Goal: Navigation & Orientation: Find specific page/section

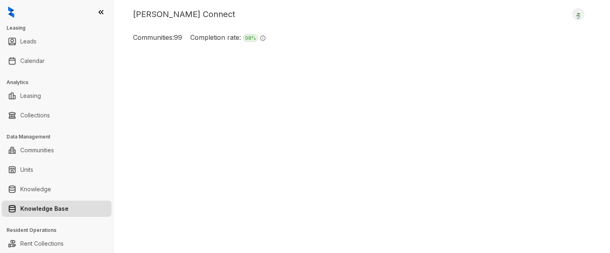
click at [43, 208] on link "Knowledge Base" at bounding box center [44, 208] width 48 height 16
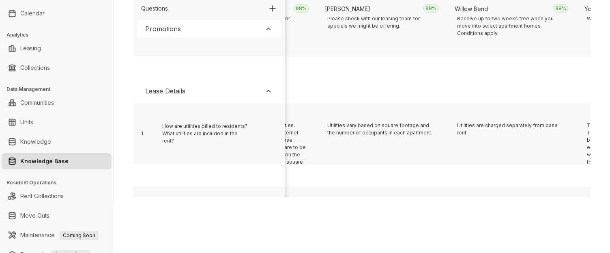
scroll to position [167, 1196]
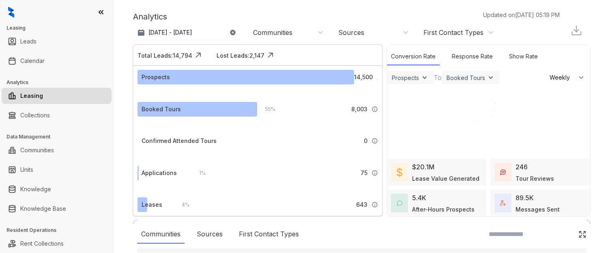
select select "******"
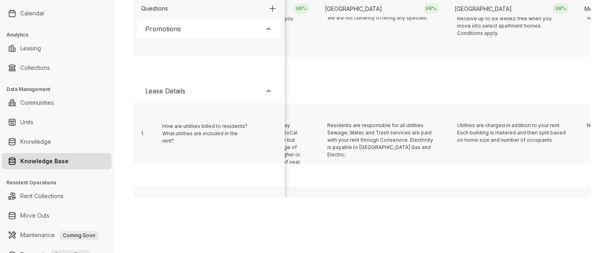
scroll to position [167, 3013]
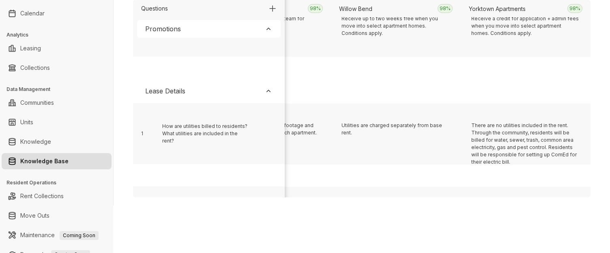
scroll to position [167, 4699]
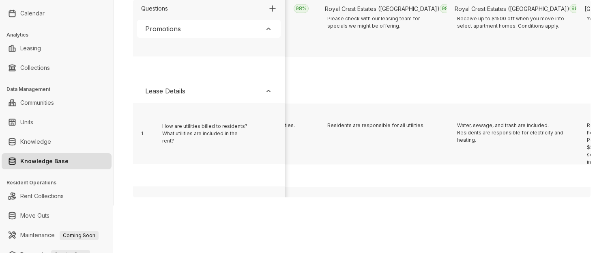
scroll to position [167, 2364]
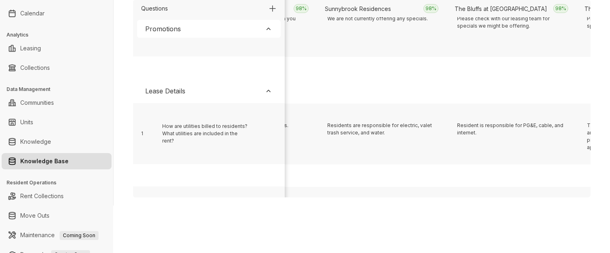
scroll to position [167, 6127]
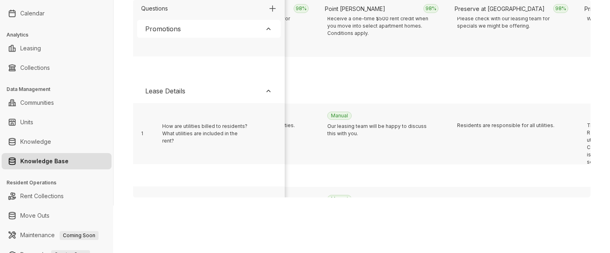
scroll to position [167, 288]
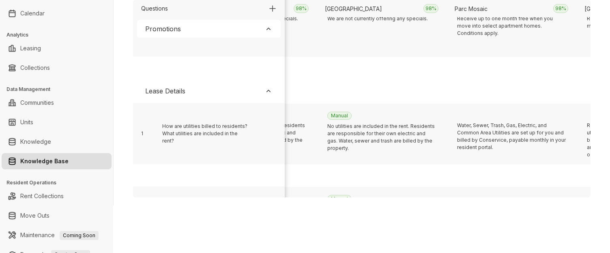
scroll to position [167, 4829]
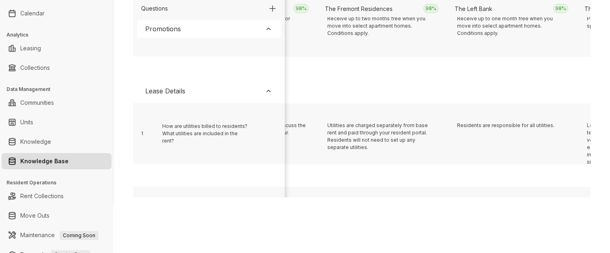
scroll to position [167, 9370]
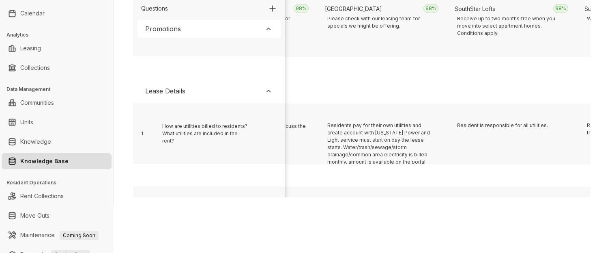
scroll to position [167, 807]
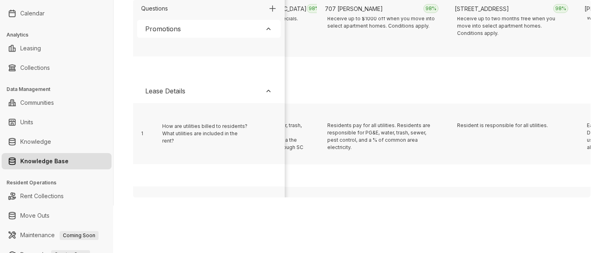
scroll to position [167, 418]
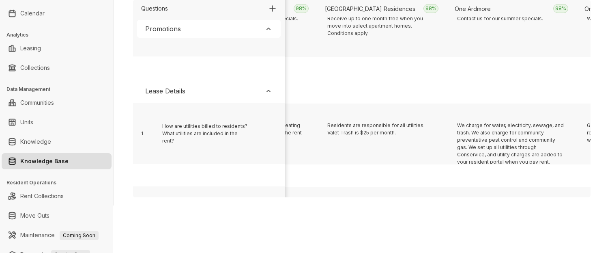
scroll to position [167, 677]
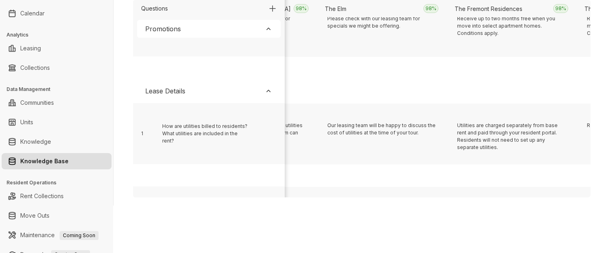
scroll to position [167, 8592]
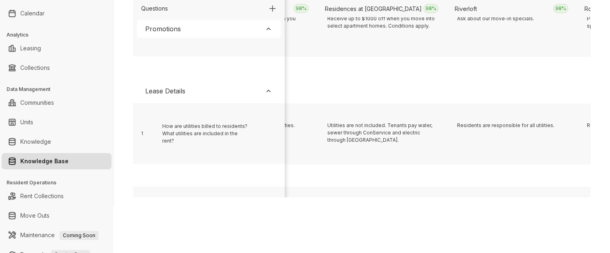
scroll to position [167, 5478]
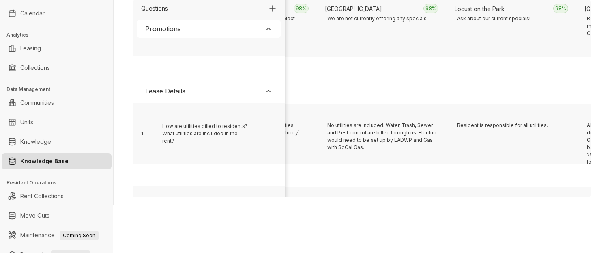
scroll to position [167, 2623]
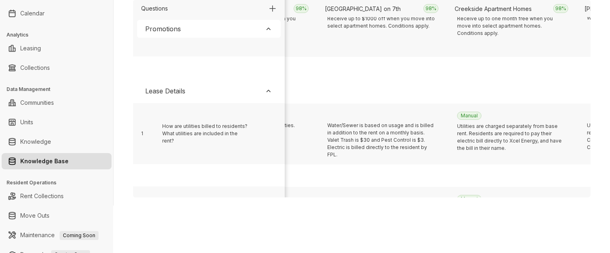
scroll to position [167, 1585]
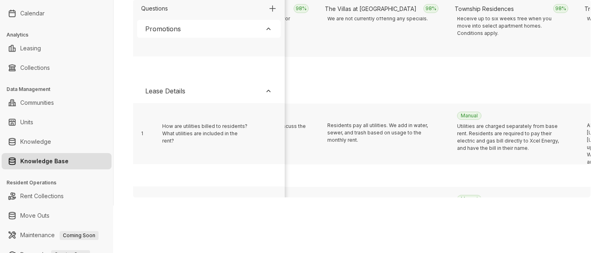
scroll to position [167, 6386]
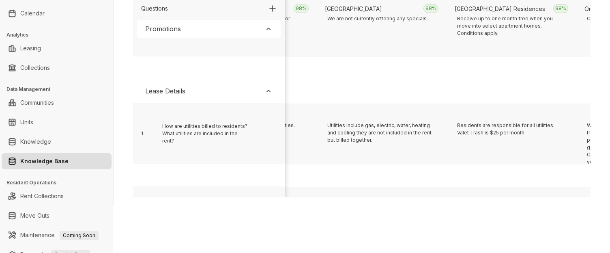
scroll to position [167, 1715]
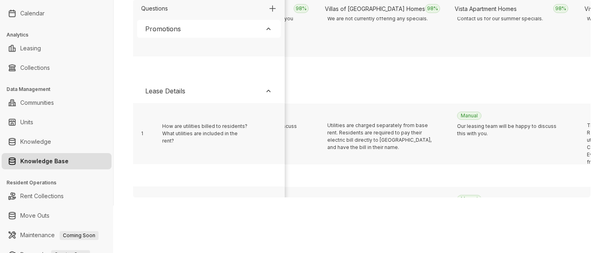
scroll to position [167, 2234]
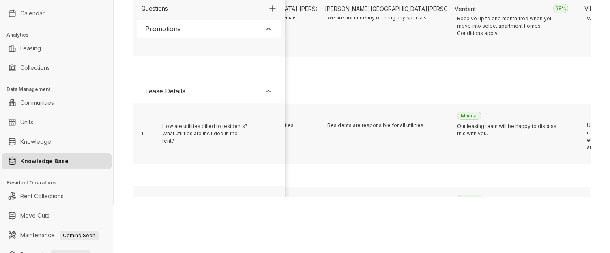
scroll to position [167, 7943]
